Goal: Information Seeking & Learning: Learn about a topic

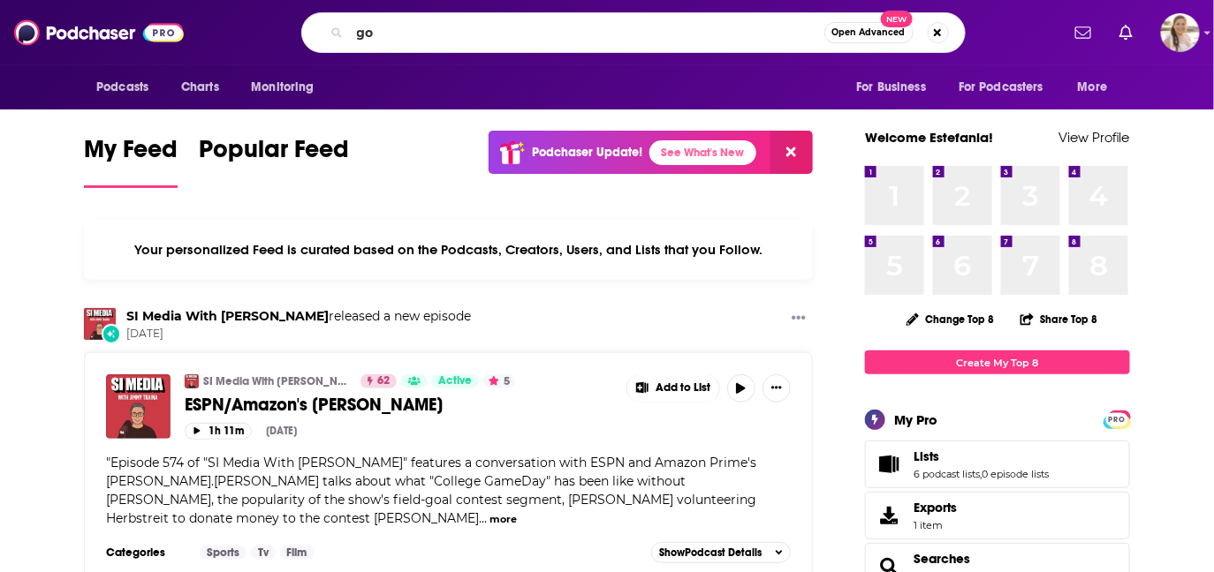
type input "g"
type input ""good life project""
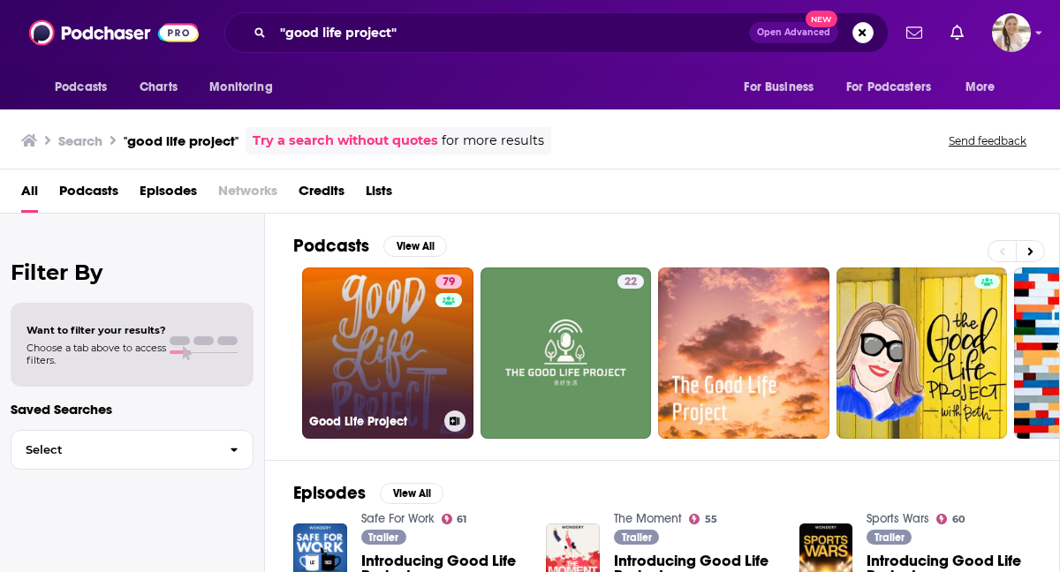
click at [377, 367] on link "79 Good Life Project" at bounding box center [387, 353] width 171 height 171
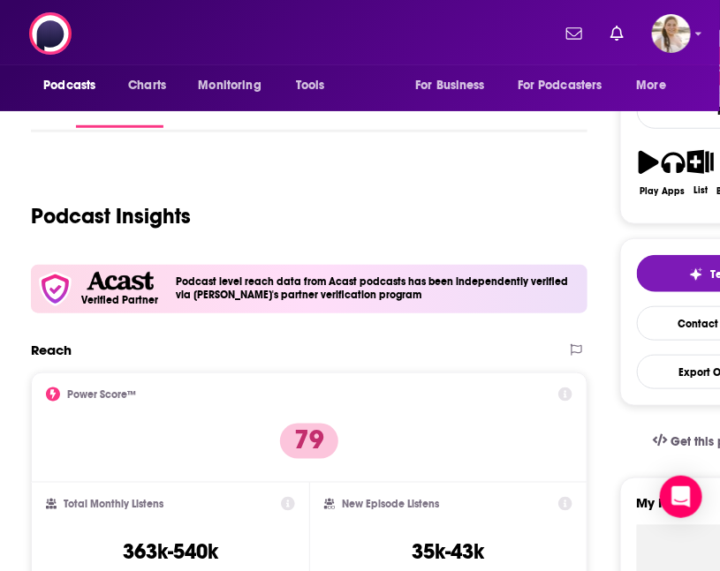
scroll to position [1, 0]
